Goal: Task Accomplishment & Management: Manage account settings

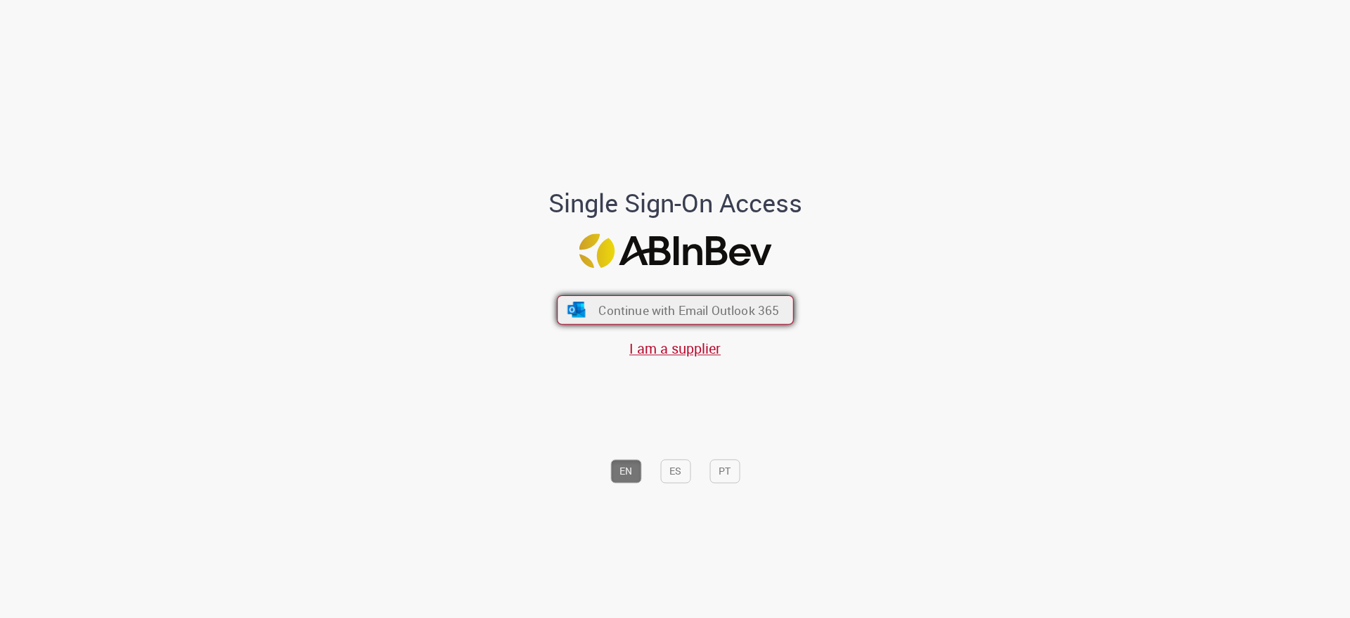
click at [623, 314] on span "Continue with Email Outlook 365" at bounding box center [688, 310] width 181 height 16
